Goal: Find specific page/section: Find specific page/section

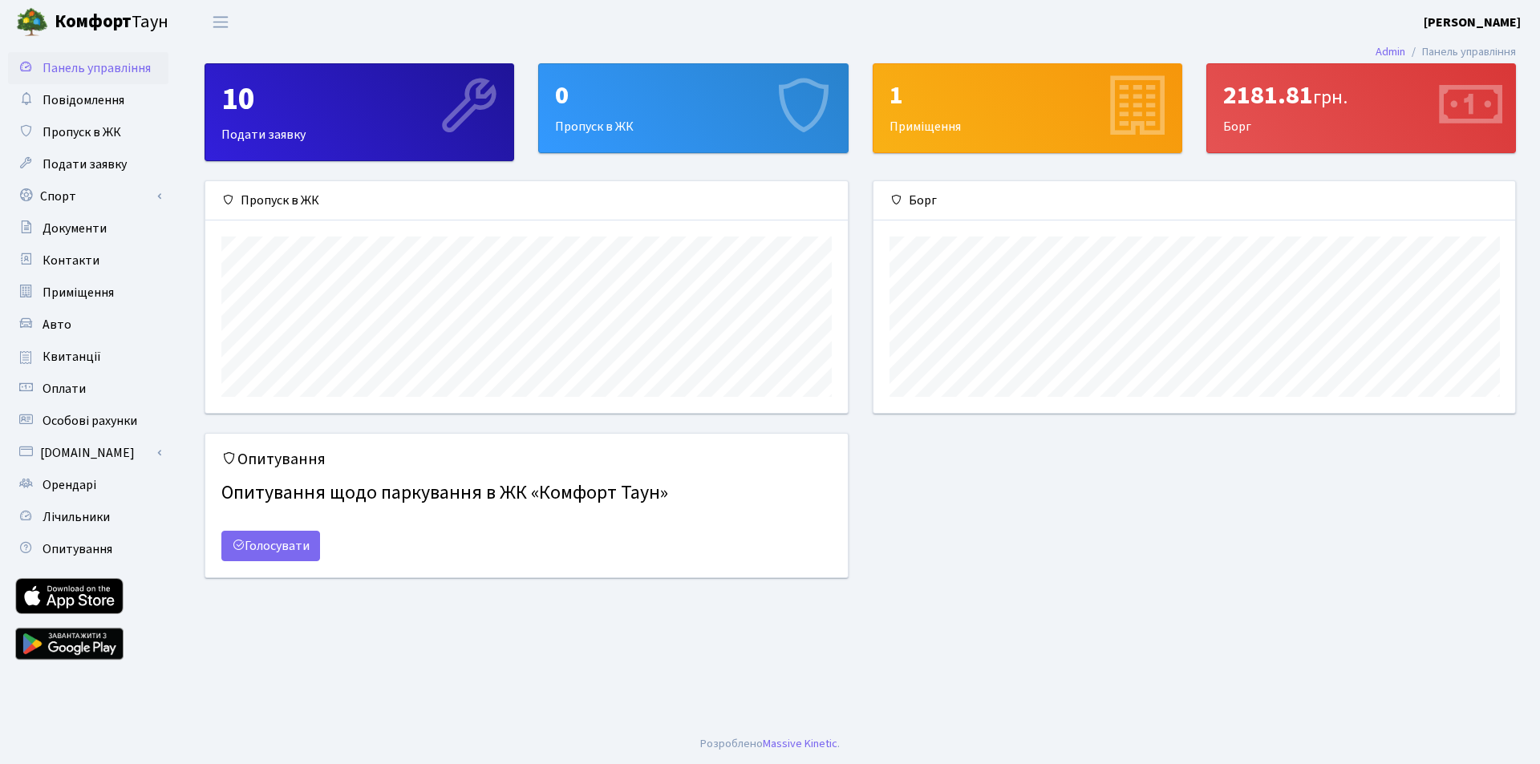
scroll to position [232, 642]
click at [98, 393] on link "Оплати" at bounding box center [88, 389] width 160 height 32
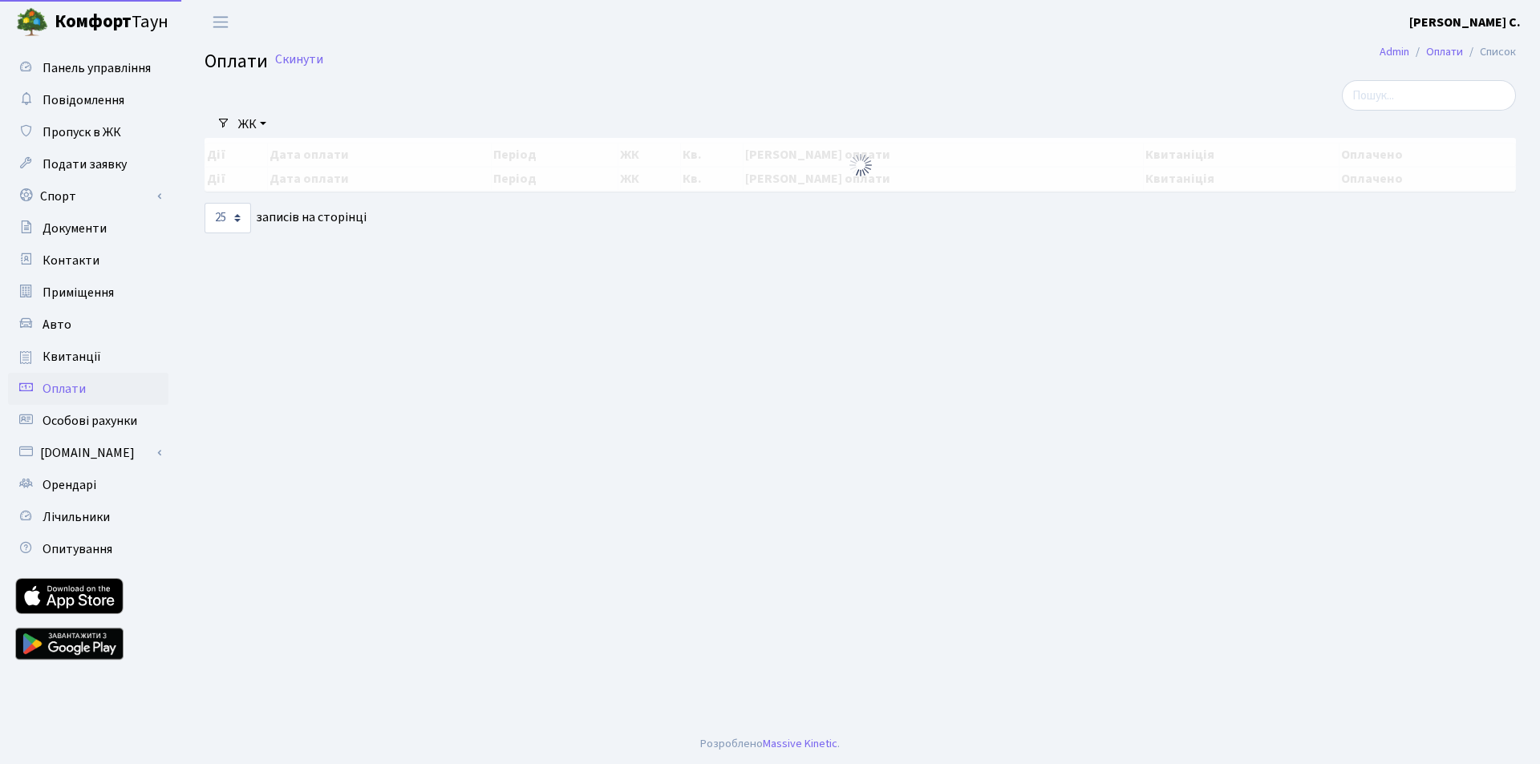
select select "25"
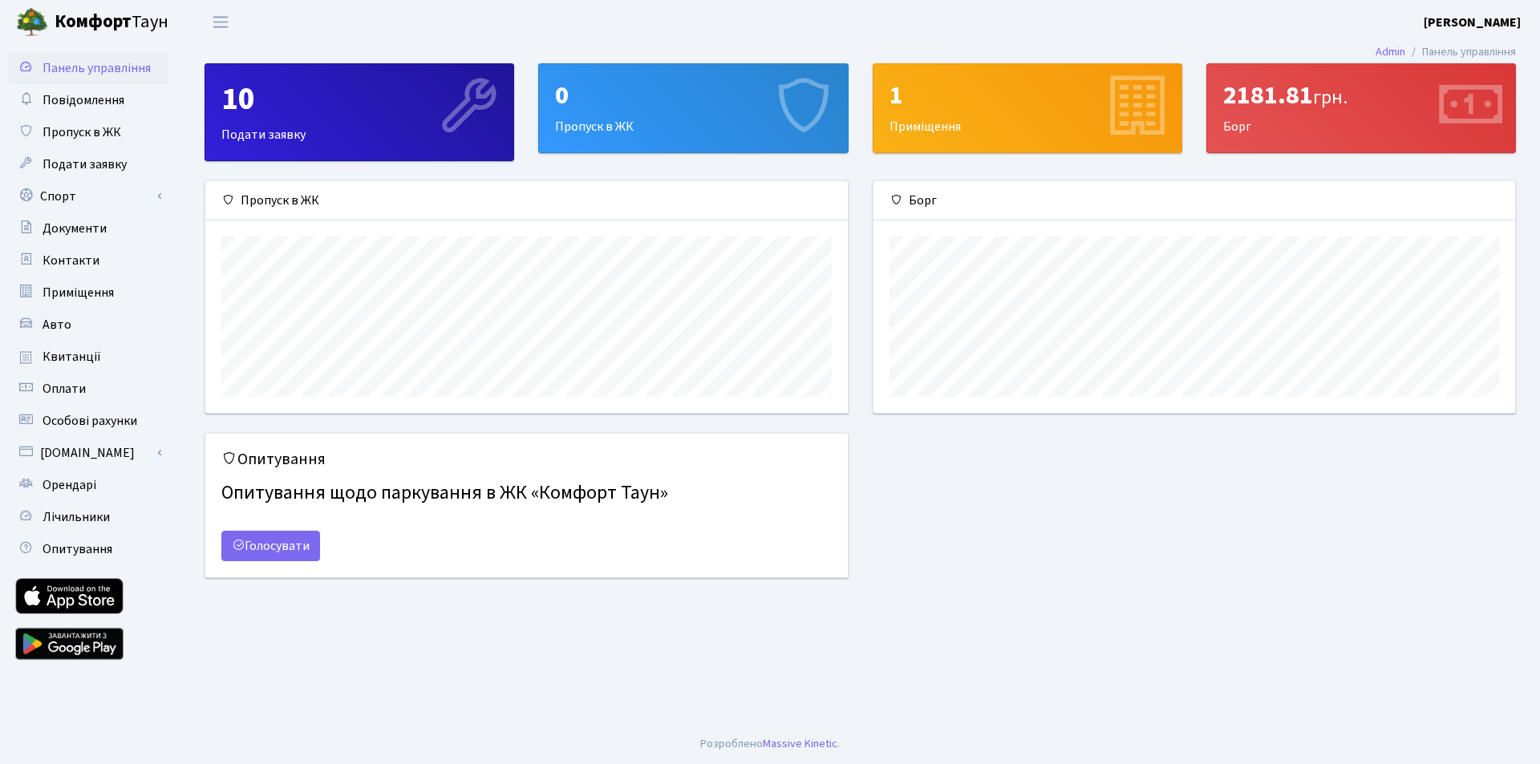
scroll to position [232, 642]
